Goal: Information Seeking & Learning: Learn about a topic

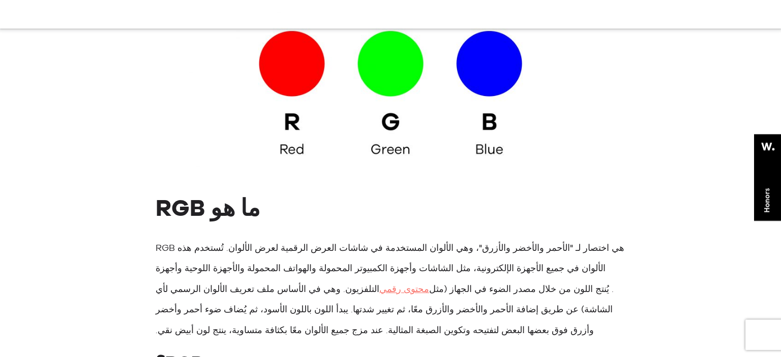
scroll to position [2094, 0]
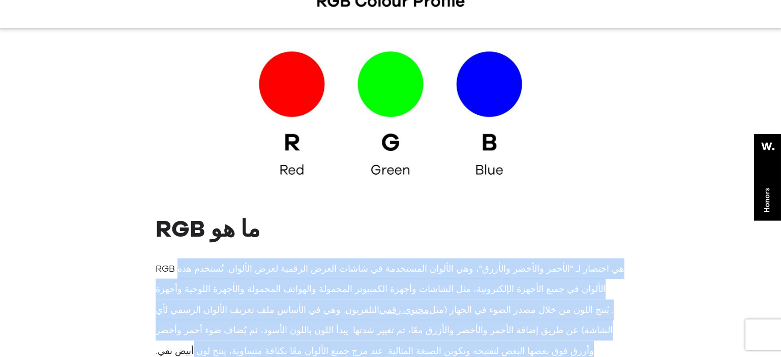
drag, startPoint x: 616, startPoint y: 147, endPoint x: 177, endPoint y: 200, distance: 441.9
click at [177, 259] on p "RGB هي اختصار لـ "الأحمر والأخضر والأزرق"، وهي الألوان المستخدمة في شاشات العرض…" at bounding box center [391, 310] width 470 height 103
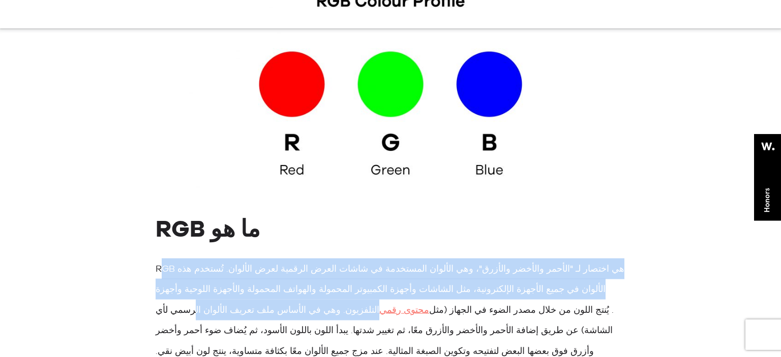
drag, startPoint x: 160, startPoint y: 147, endPoint x: 186, endPoint y: 171, distance: 36.0
click at [186, 263] on font "RGB هي اختصار لـ "الأحمر والأخضر والأزرق"، وهي الألوان المستخدمة في شاشات العرض…" at bounding box center [390, 289] width 469 height 52
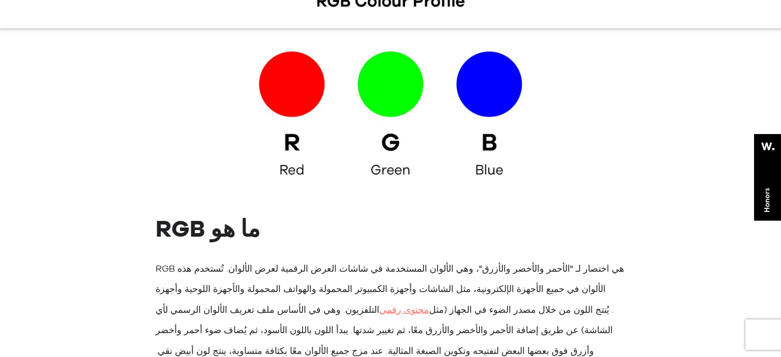
click at [158, 263] on font "RGB هي اختصار لـ "الأحمر والأخضر والأزرق"، وهي الألوان المستخدمة في شاشات العرض…" at bounding box center [390, 289] width 469 height 52
drag, startPoint x: 154, startPoint y: 145, endPoint x: 157, endPoint y: 241, distance: 95.6
copy p "LOR ip dolors am "consec adipisc elitsed"، doe tempori utlaboree do magna aliqu…"
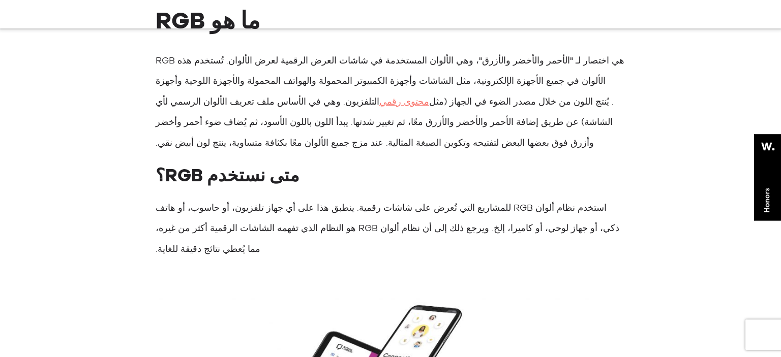
scroll to position [2255, 0]
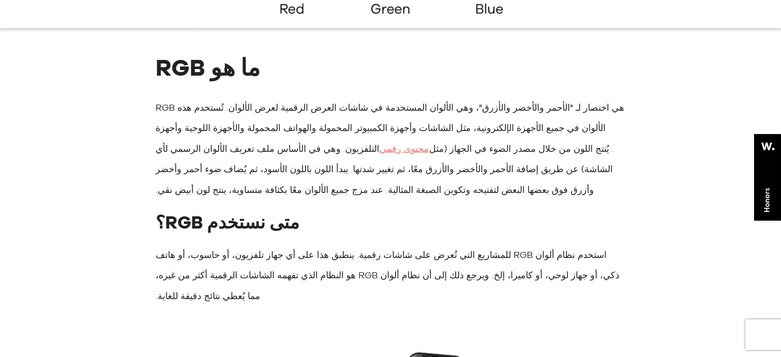
click at [521, 245] on p "استخدم نظام ألوان RGB للمشاريع التي تُعرض على شاشات رقمية. ينطبق هذا على أي جها…" at bounding box center [391, 276] width 470 height 62
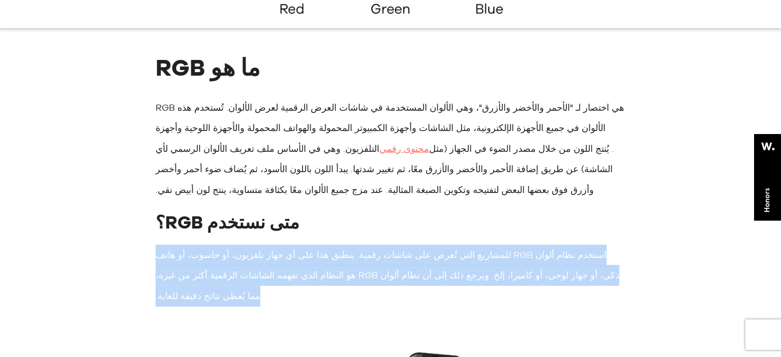
drag, startPoint x: 152, startPoint y: 154, endPoint x: 625, endPoint y: 130, distance: 473.4
copy font "استخدم نظام ألوان RGB للمشاريع التي تُعرض على شاشات رقمية. ينطبق هذا على أي جها…"
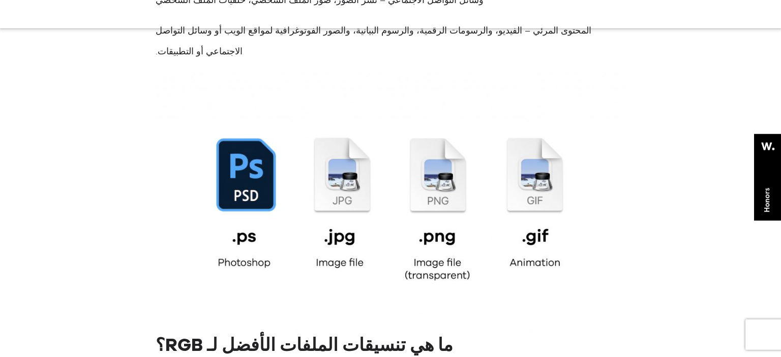
scroll to position [2953, 0]
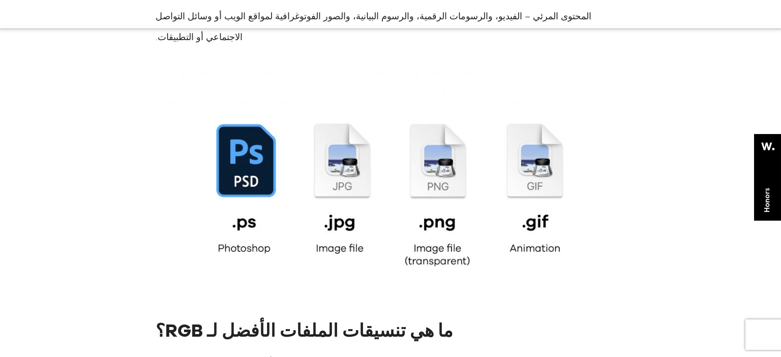
drag, startPoint x: 411, startPoint y: 261, endPoint x: 258, endPoint y: 244, distance: 154.5
drag, startPoint x: 156, startPoint y: 261, endPoint x: 656, endPoint y: 193, distance: 505.4
click at [656, 193] on div "كتبه think3 9 دقائق للقراءة | [DATE] يُعد فهم الألوان أمرًا بالغ الأهمية للمصمم…" at bounding box center [390, 310] width 662 height 5771
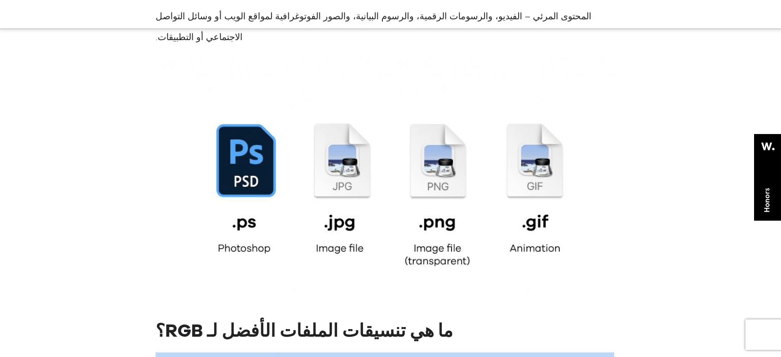
copy font "تُعد ملفات JPEG (.jpg) مثالية لملفات RGB نظرًا لتوازنها الجيد بين حجم الملف وجو…"
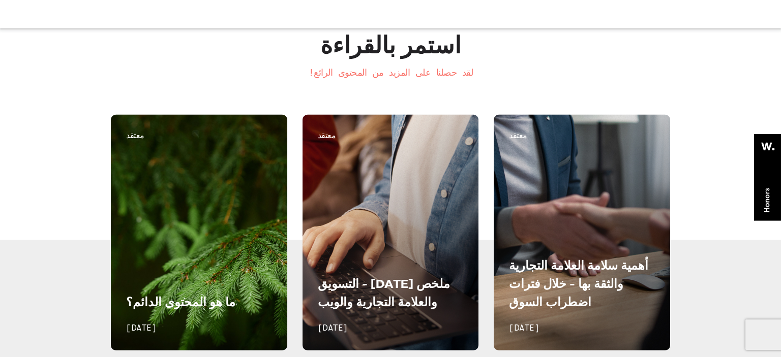
scroll to position [5906, 0]
